Goal: Task Accomplishment & Management: Complete application form

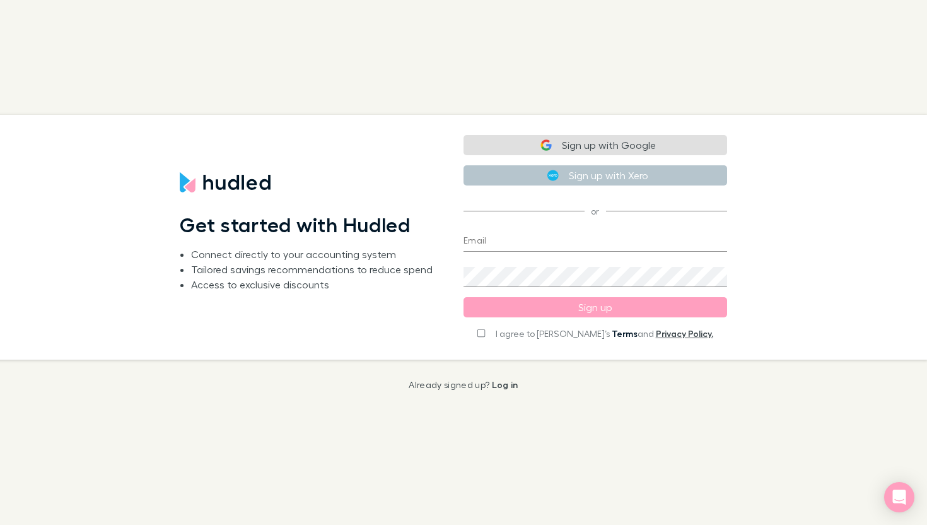
click at [612, 333] on link "Terms" at bounding box center [625, 333] width 26 height 11
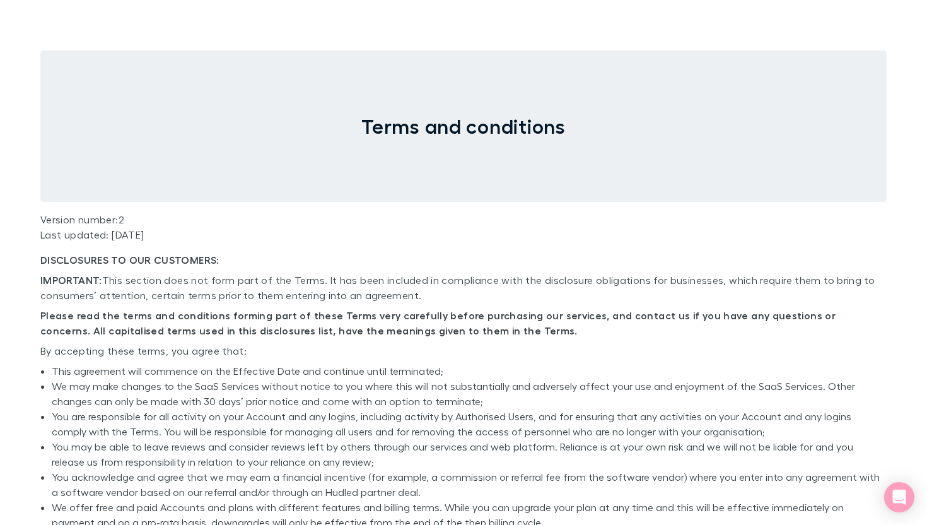
scroll to position [77, 0]
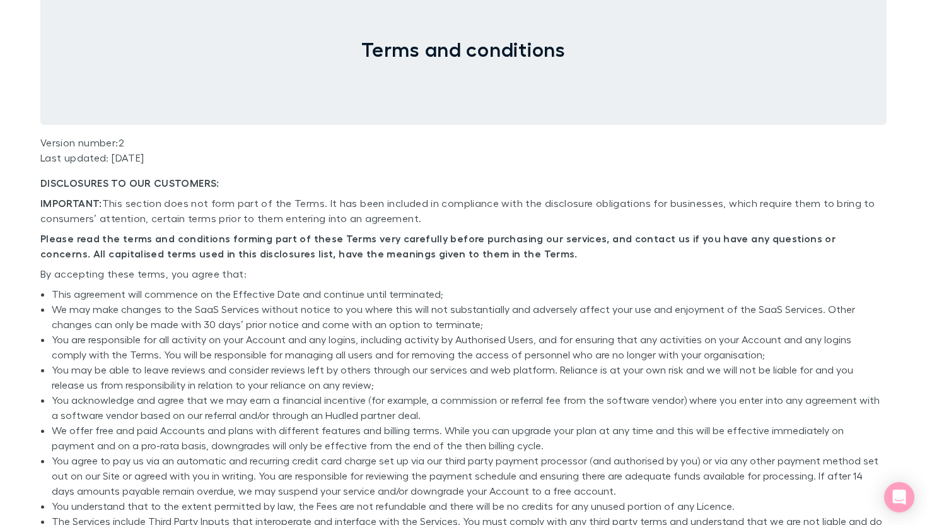
click at [228, 178] on p "DISCLOSURES TO OUR CUSTOMERS:" at bounding box center [463, 182] width 846 height 15
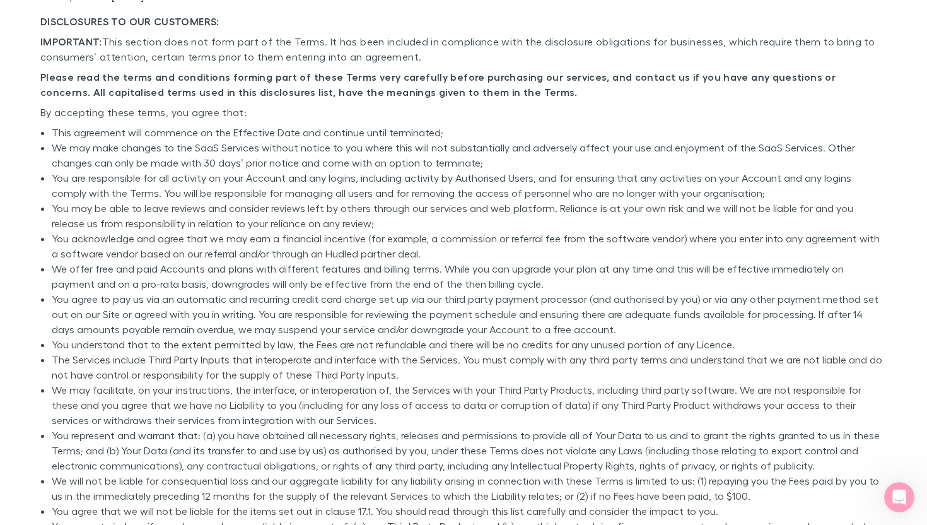
scroll to position [0, 0]
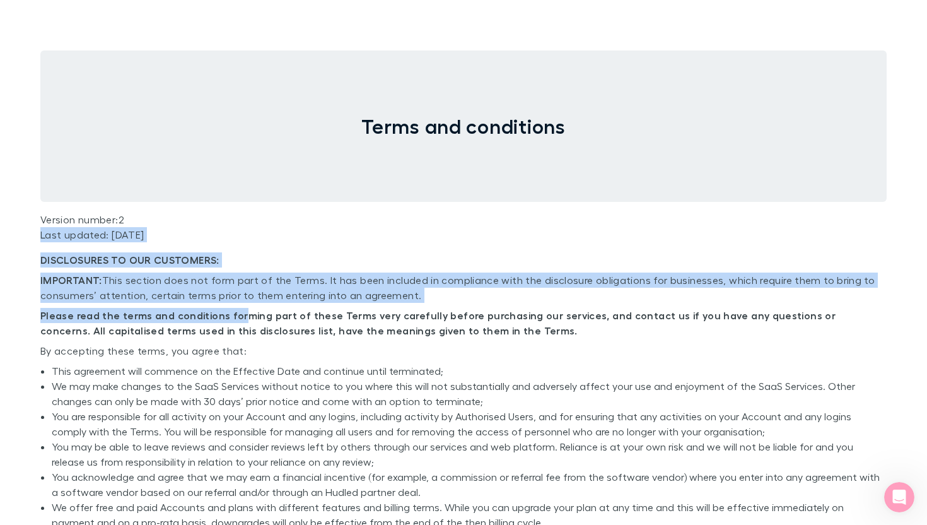
drag, startPoint x: 41, startPoint y: 240, endPoint x: 233, endPoint y: 309, distance: 204.3
click at [233, 309] on strong "Please read the terms and conditions forming part of these Terms very carefully…" at bounding box center [437, 323] width 795 height 28
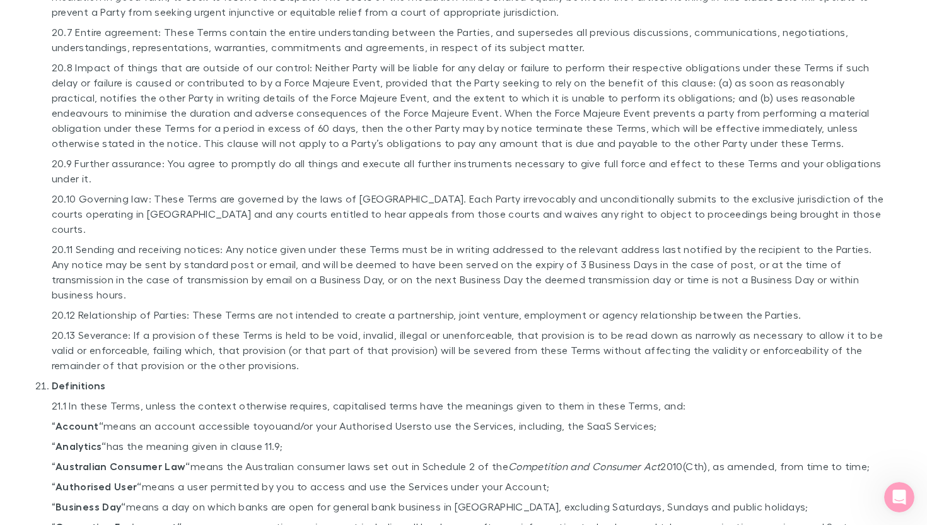
scroll to position [6442, 0]
click at [329, 192] on p "20.10 Governing law: These Terms are governed by the laws of [GEOGRAPHIC_DATA].…" at bounding box center [469, 214] width 835 height 45
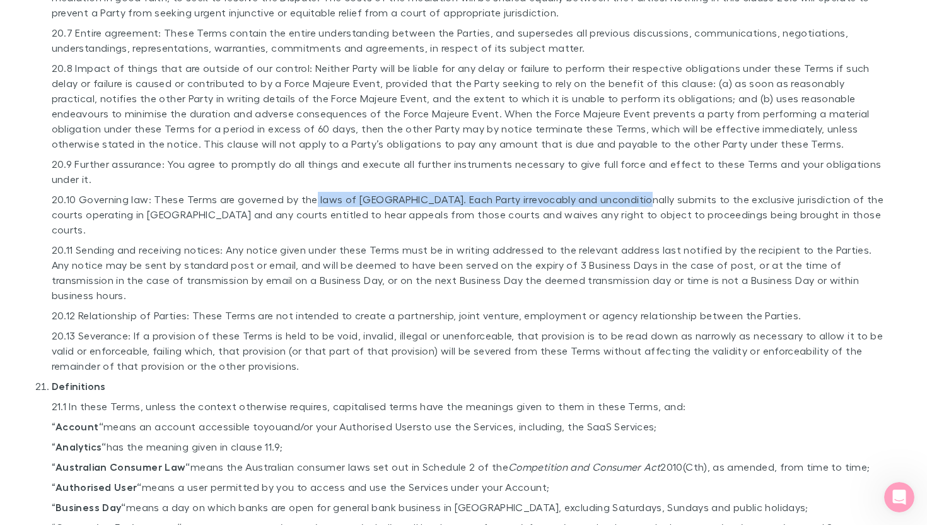
drag, startPoint x: 312, startPoint y: 172, endPoint x: 635, endPoint y: 173, distance: 323.5
click at [635, 192] on p "20.10 Governing law: These Terms are governed by the laws of [GEOGRAPHIC_DATA].…" at bounding box center [469, 214] width 835 height 45
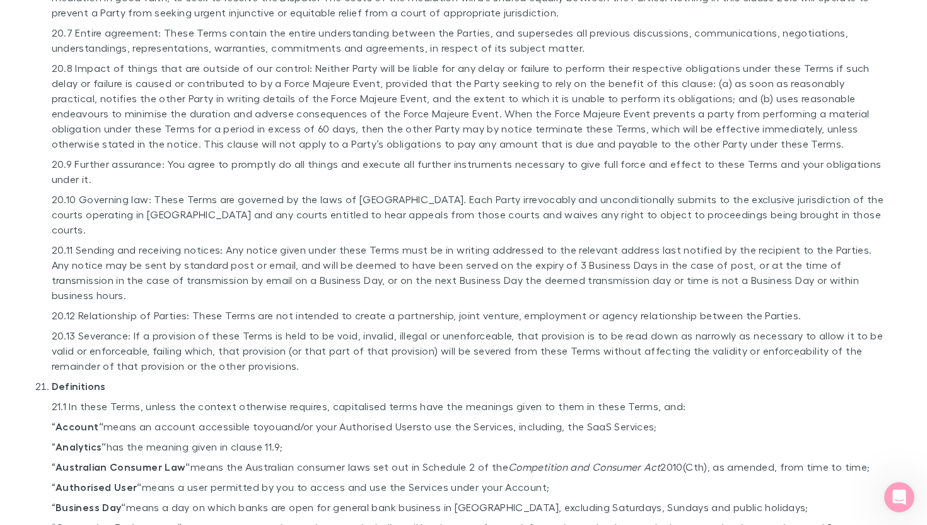
click at [495, 242] on p "20.11 Sending and receiving notices: Any notice given under these Terms must be…" at bounding box center [469, 272] width 835 height 61
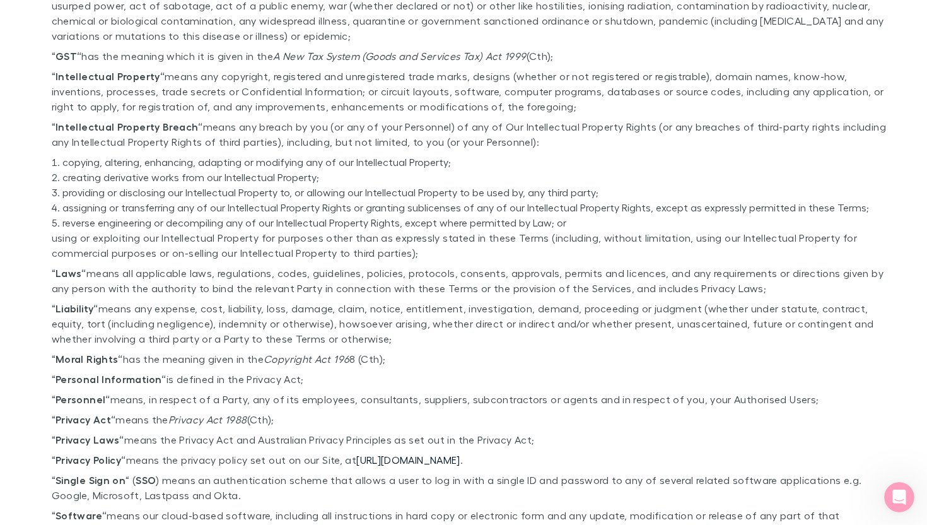
scroll to position [7224, 0]
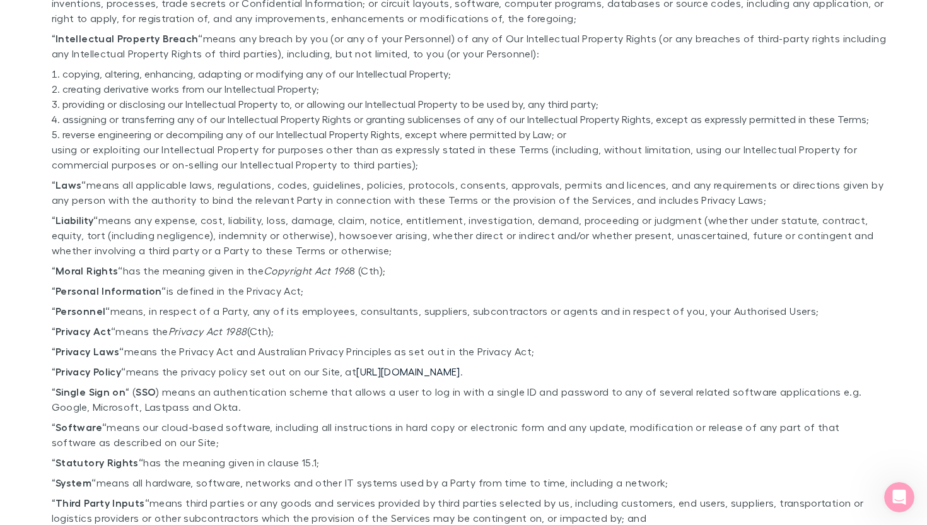
click at [232, 286] on li "Definitions 21.1 In these Terms, unless the context otherwise requires, capital…" at bounding box center [469, 79] width 835 height 964
drag, startPoint x: 296, startPoint y: 257, endPoint x: 101, endPoint y: 253, distance: 194.9
click at [101, 324] on p "“ Privacy Act“ means the Privacy Act 1988 (Cth);" at bounding box center [469, 331] width 835 height 15
click at [97, 325] on strong "Privacy Act“" at bounding box center [85, 331] width 60 height 13
drag, startPoint x: 47, startPoint y: 259, endPoint x: 309, endPoint y: 259, distance: 261.7
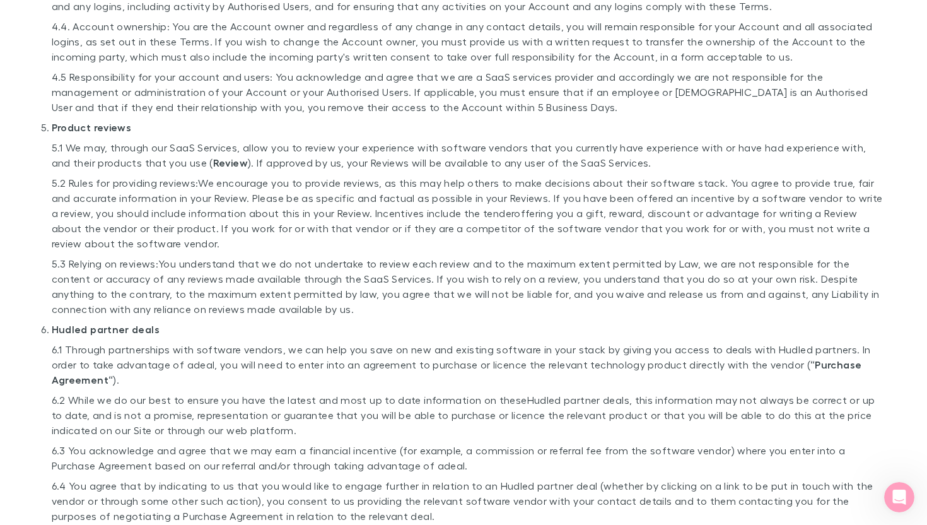
scroll to position [2031, 0]
